Goal: Task Accomplishment & Management: Manage account settings

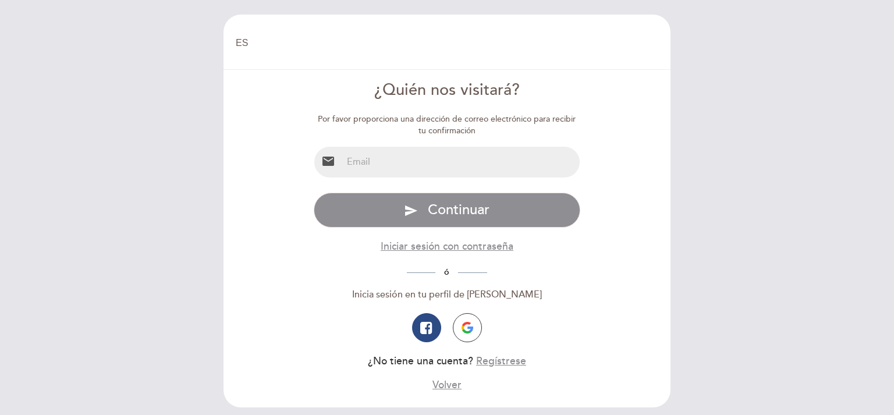
select select "es"
click at [364, 172] on input "email" at bounding box center [461, 162] width 238 height 31
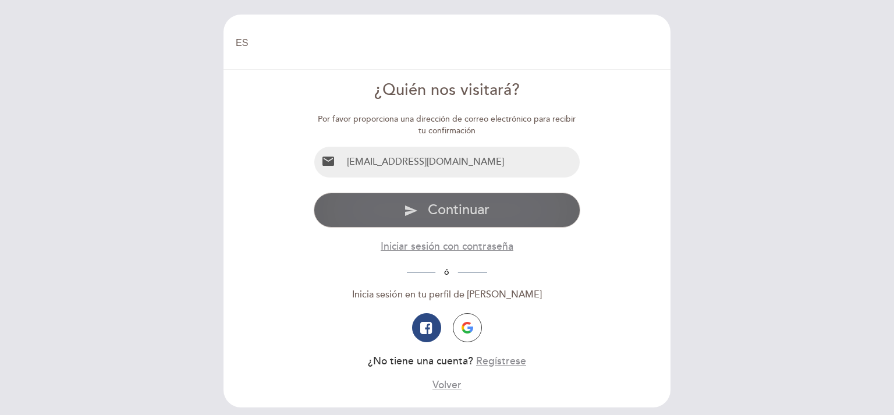
type input "[EMAIL_ADDRESS][DOMAIN_NAME]"
click at [418, 213] on button "send Continuar" at bounding box center [447, 210] width 267 height 35
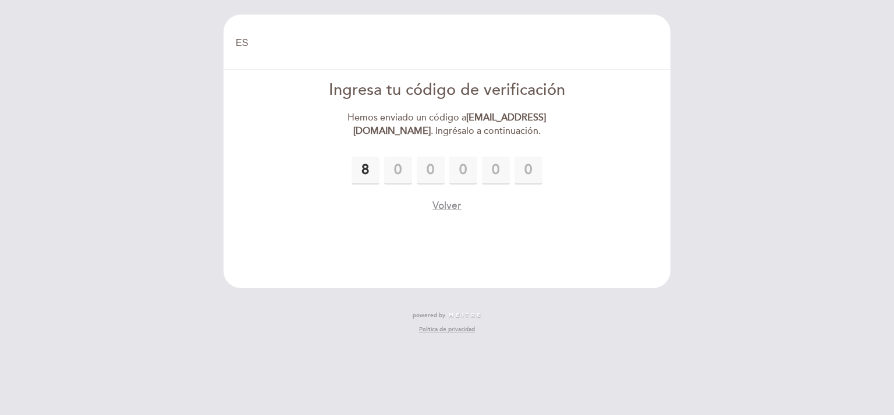
type input "8"
type input "2"
type input "7"
type input "6"
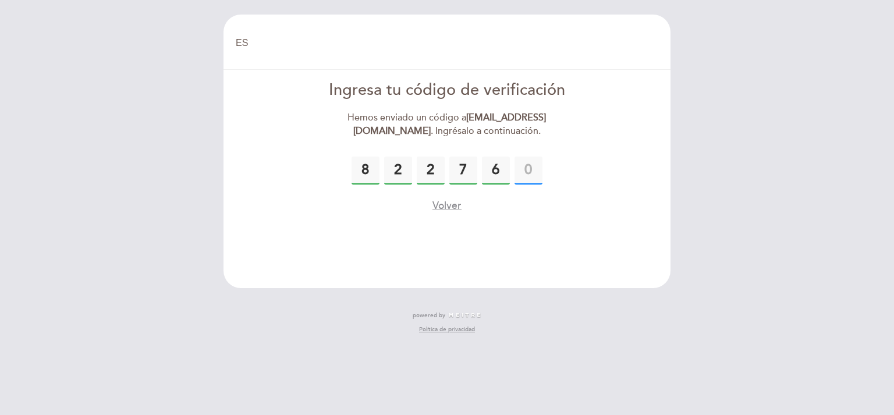
type input "0"
